Goal: Task Accomplishment & Management: Manage account settings

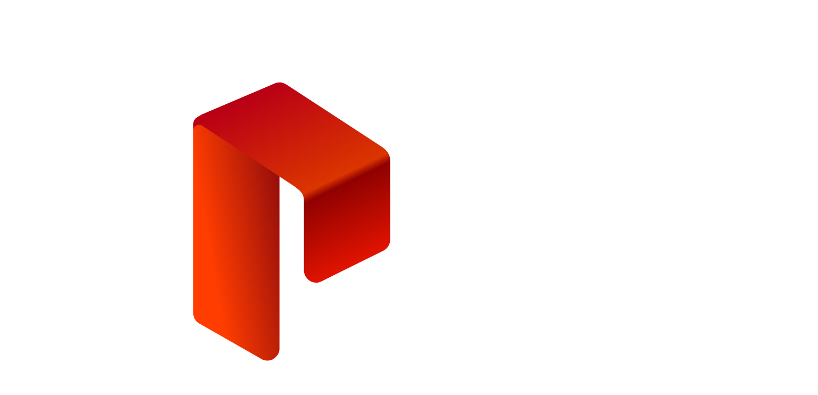
type input "**********"
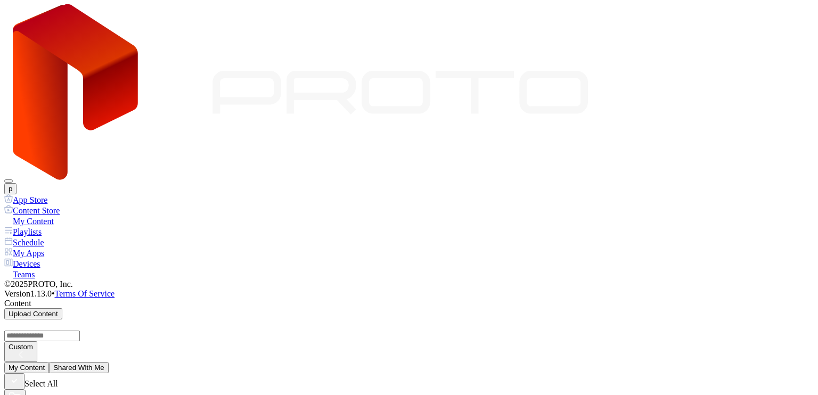
click at [17, 183] on button "p" at bounding box center [10, 188] width 12 height 11
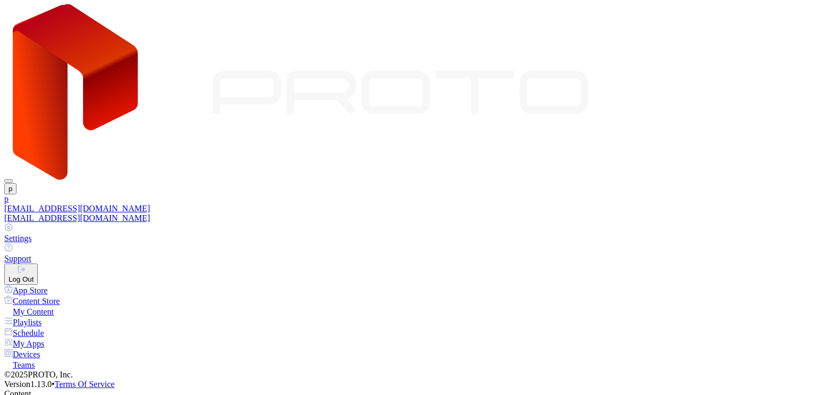
click at [702, 204] on div "[EMAIL_ADDRESS][DOMAIN_NAME]" at bounding box center [409, 209] width 810 height 10
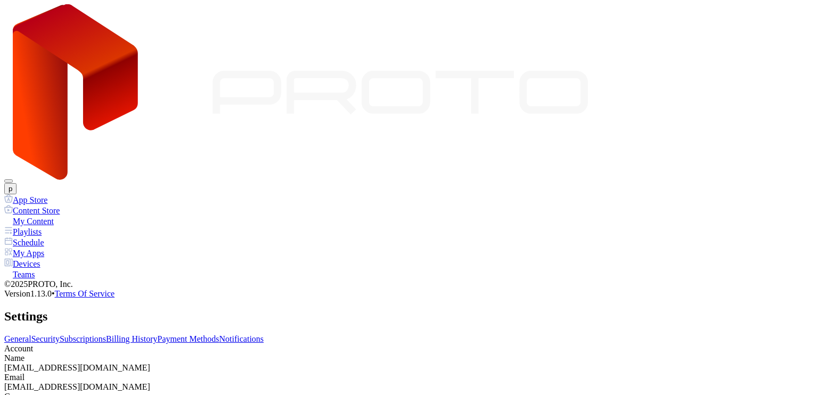
click at [157, 335] on link "Billing History" at bounding box center [131, 339] width 51 height 9
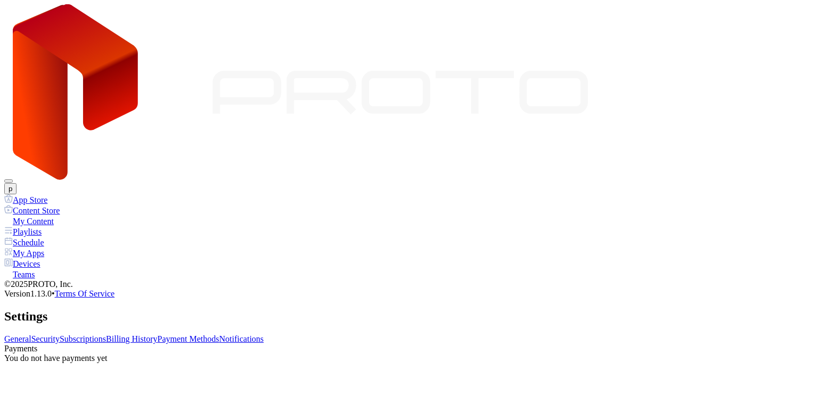
click at [220, 335] on link "Payment Methods" at bounding box center [189, 339] width 62 height 9
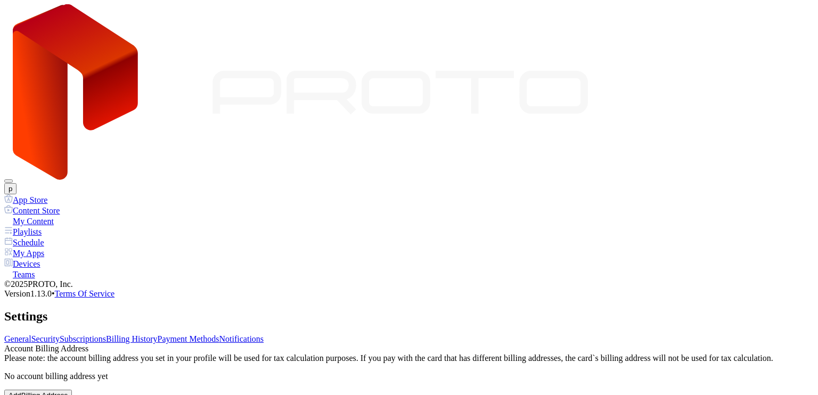
click at [106, 335] on link "Subscriptions" at bounding box center [83, 339] width 46 height 9
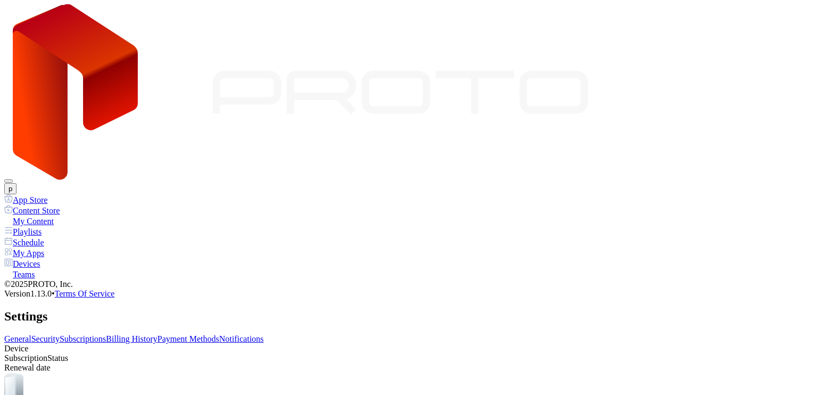
click at [220, 335] on link "Payment Methods" at bounding box center [189, 339] width 62 height 9
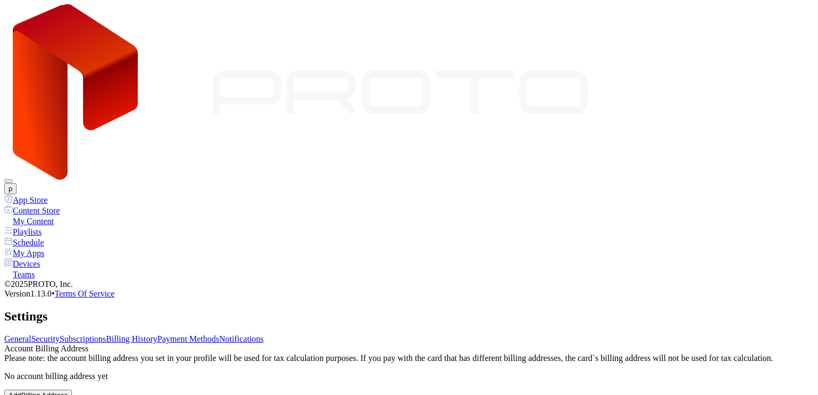
drag, startPoint x: 336, startPoint y: 97, endPoint x: 328, endPoint y: 97, distance: 8.0
click at [335, 335] on div "General Security Subscriptions Billing History Payment Methods Notifications Ac…" at bounding box center [409, 389] width 810 height 108
click at [106, 335] on link "Subscriptions" at bounding box center [83, 339] width 46 height 9
